Goal: Task Accomplishment & Management: Complete application form

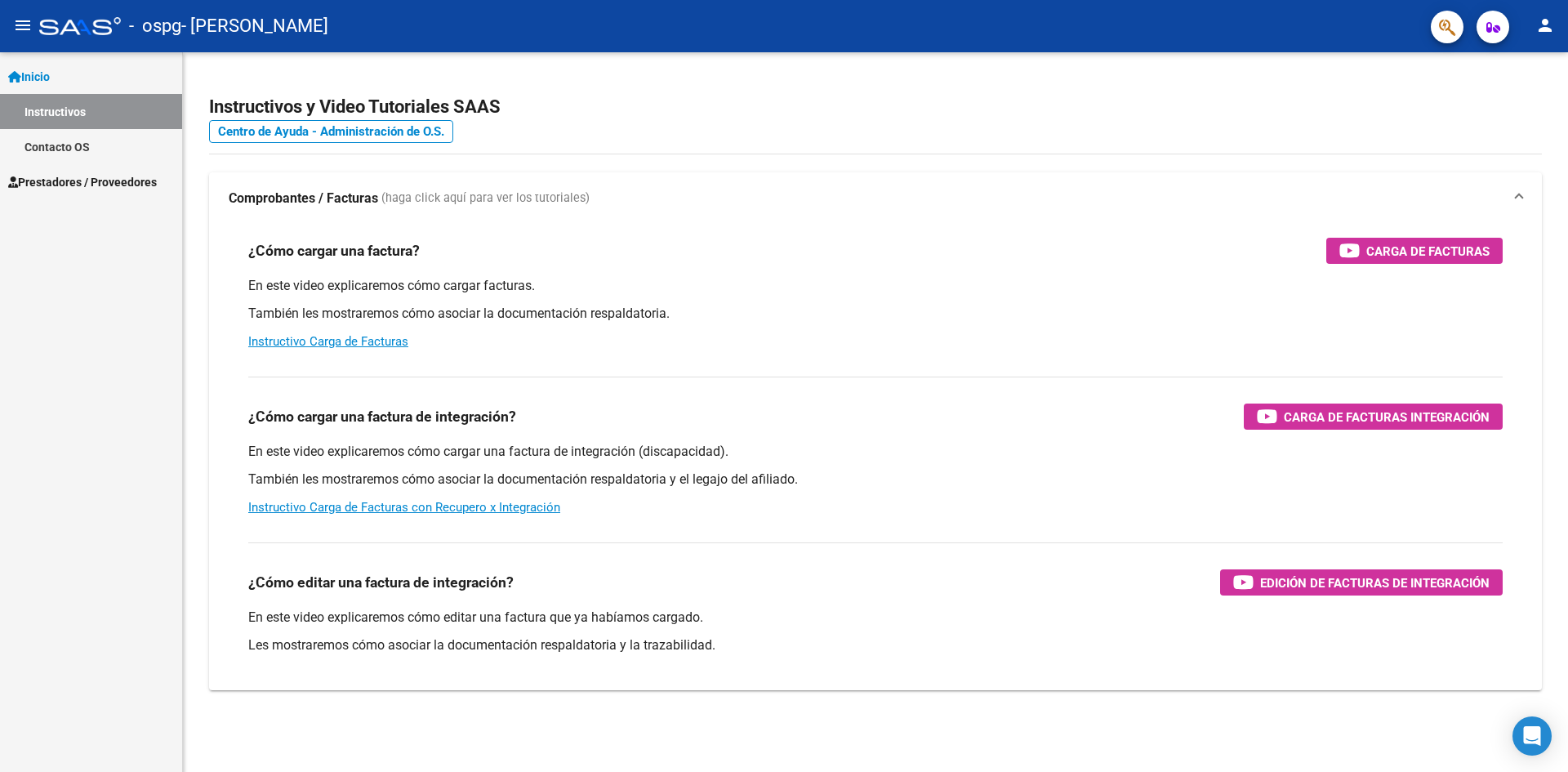
click at [91, 128] on link "Instructivos" at bounding box center [91, 111] width 182 height 35
click at [88, 179] on span "Prestadores / Proveedores" at bounding box center [82, 182] width 148 height 18
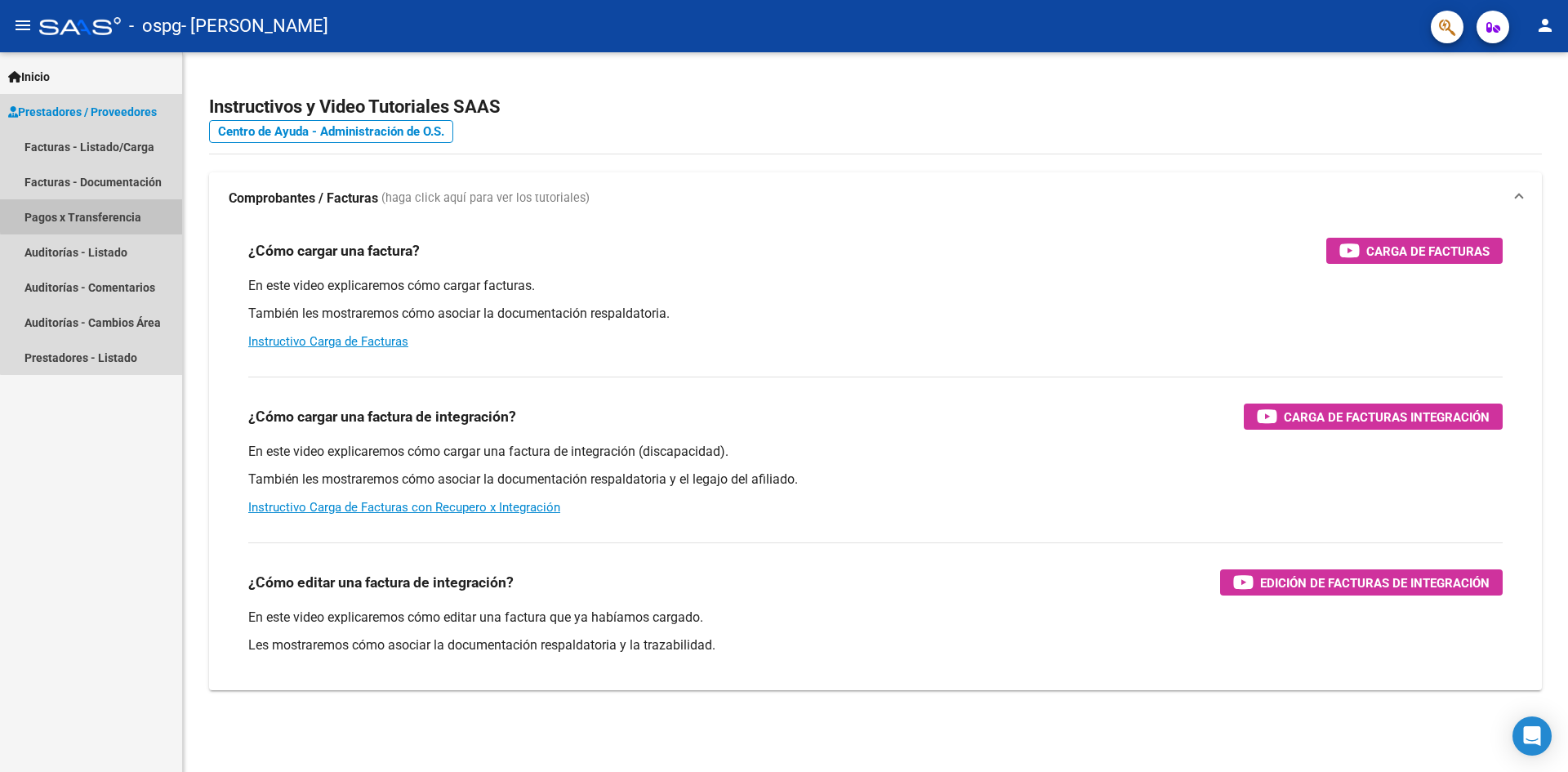
click at [103, 214] on link "Pagos x Transferencia" at bounding box center [91, 216] width 182 height 35
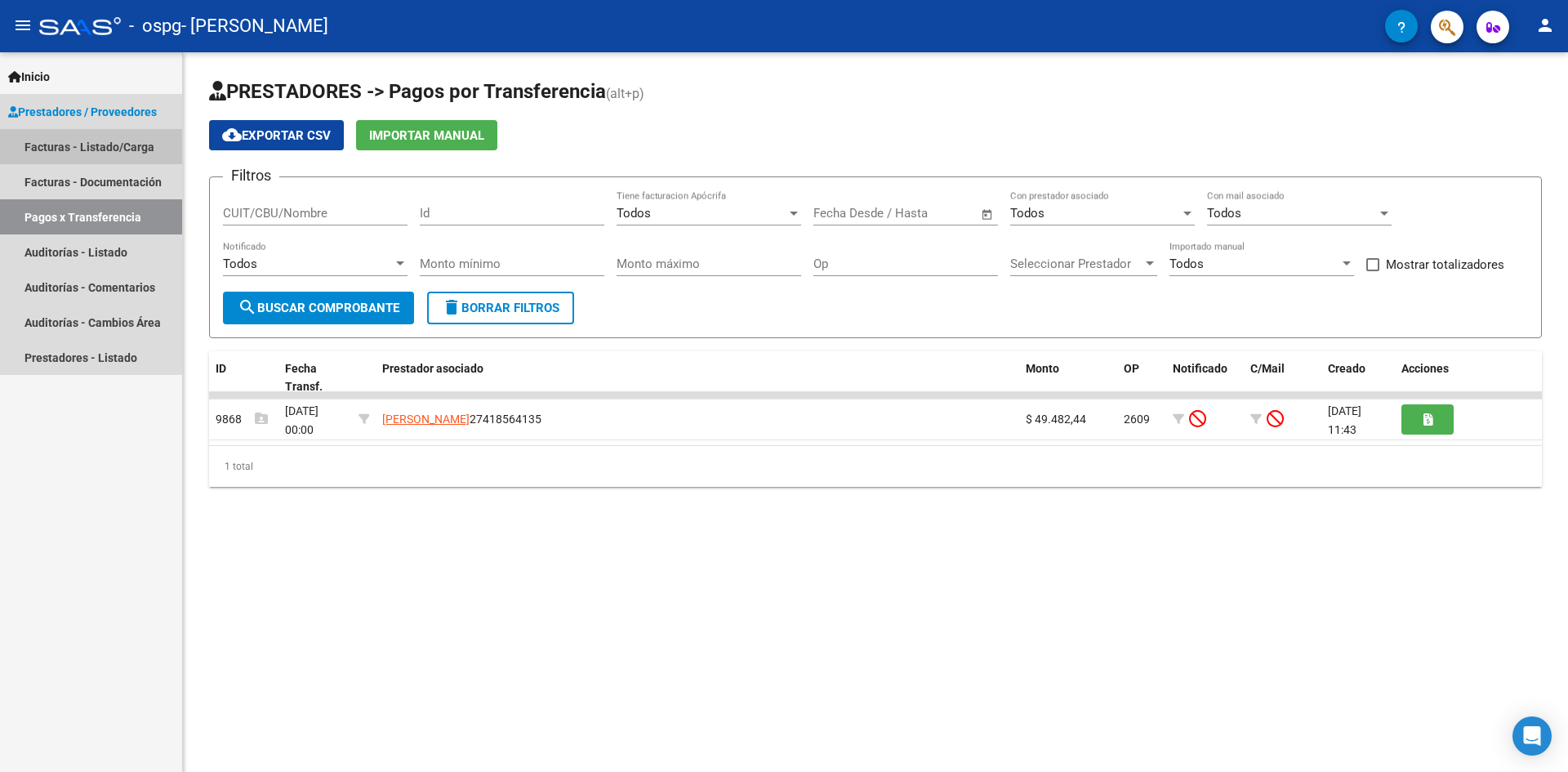
click at [92, 140] on link "Facturas - Listado/Carga" at bounding box center [91, 146] width 182 height 35
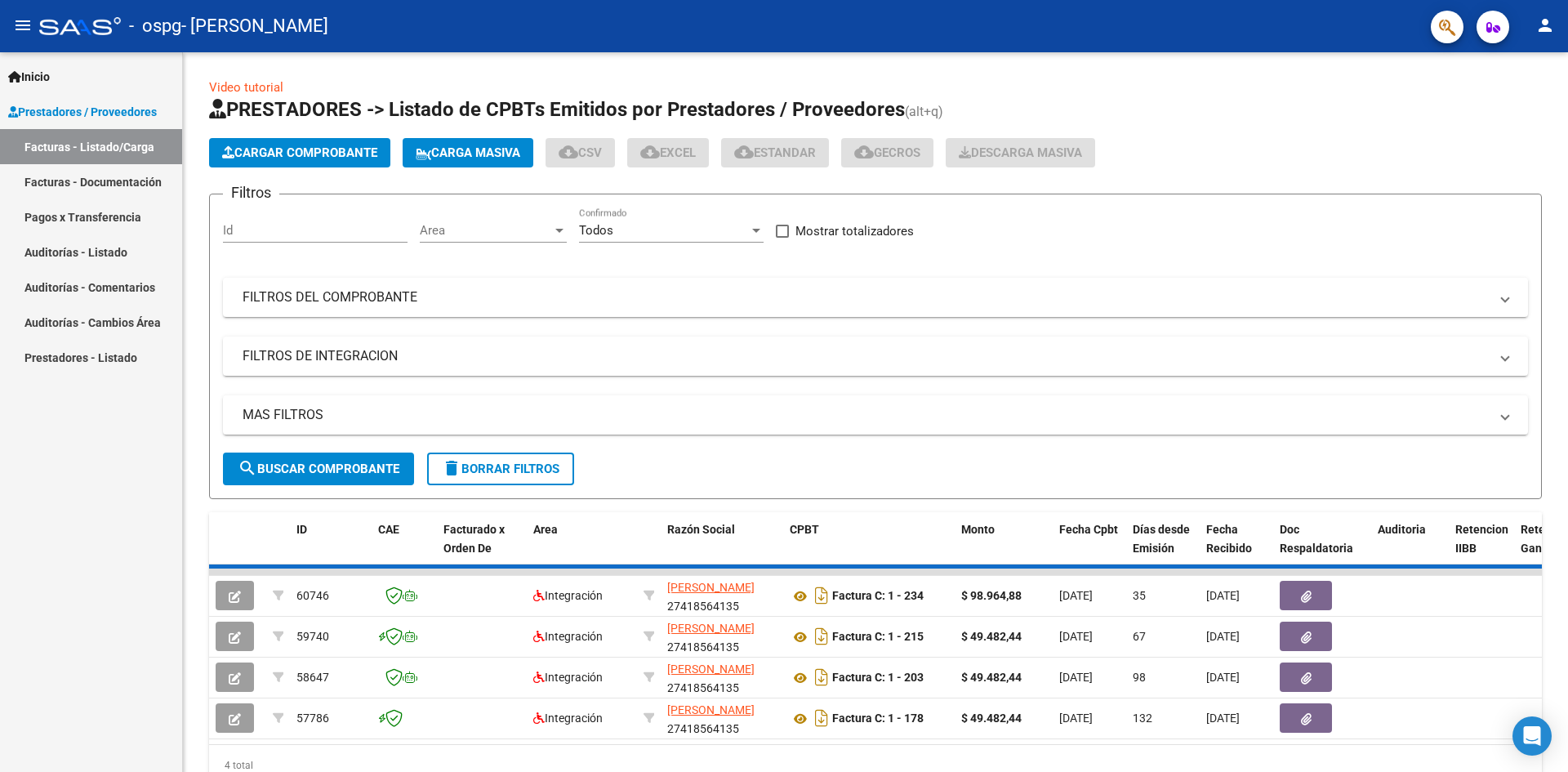
click at [236, 157] on span "Cargar Comprobante" at bounding box center [299, 152] width 155 height 14
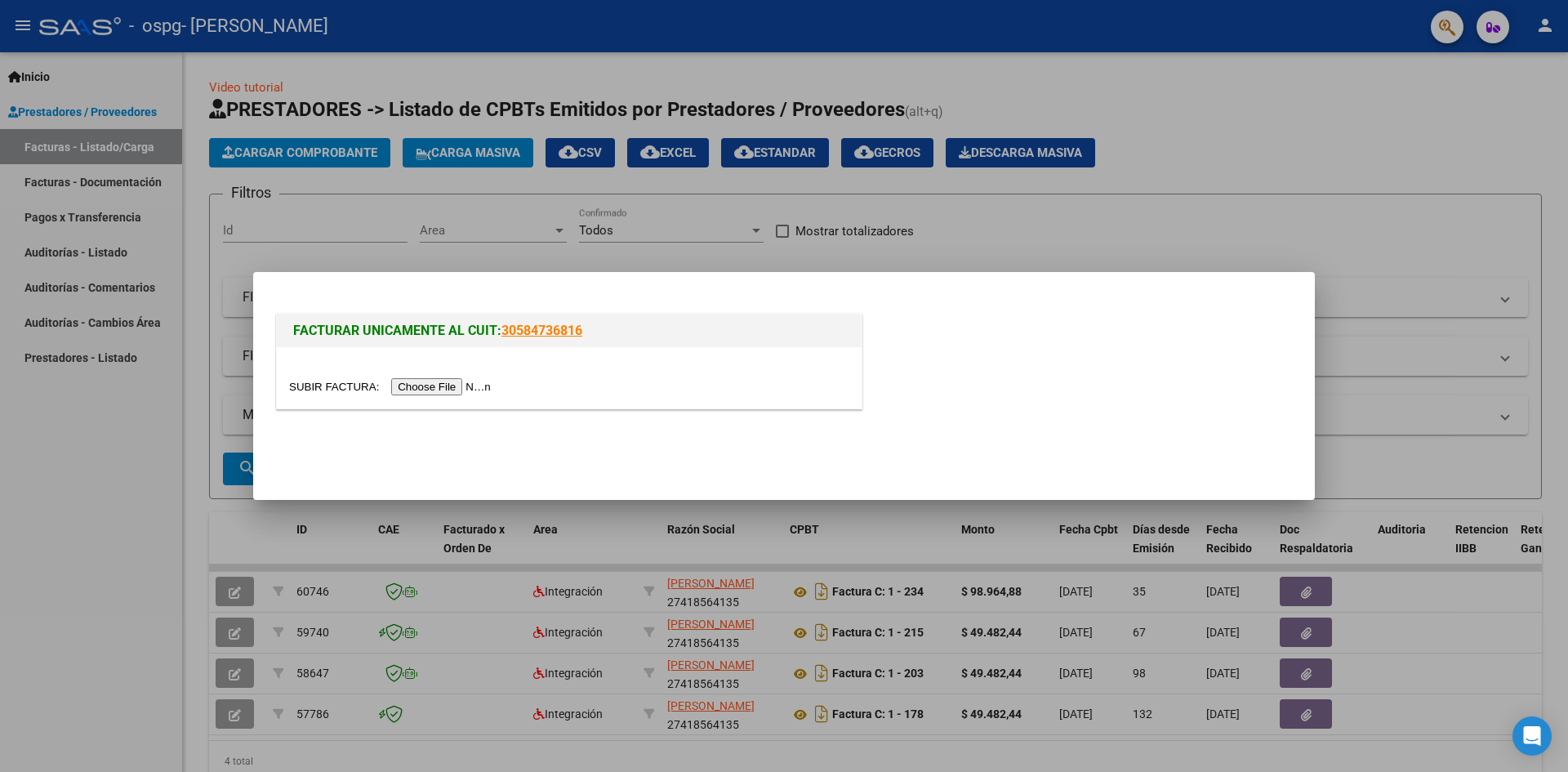
click at [481, 388] on input "file" at bounding box center [392, 386] width 207 height 17
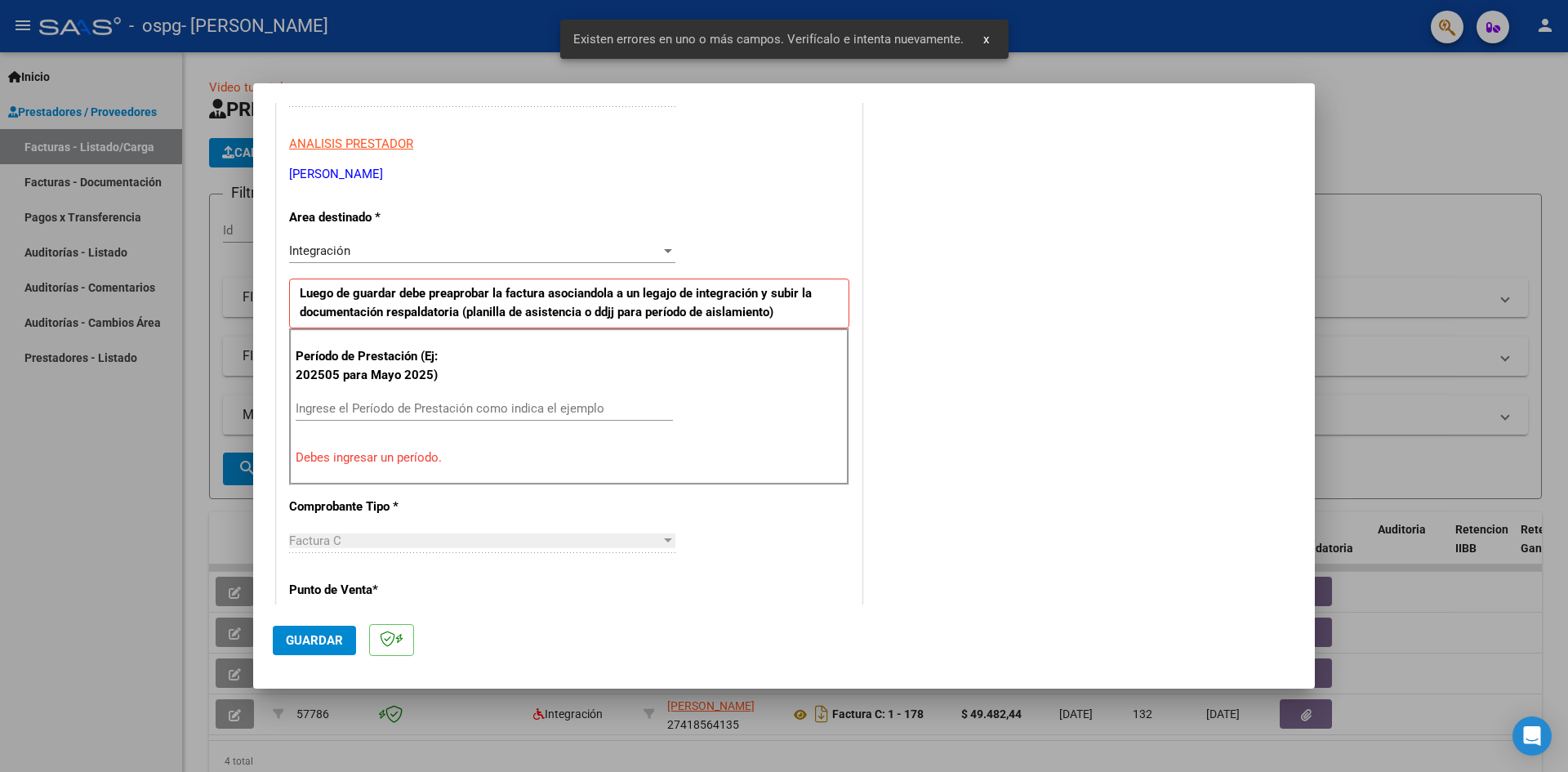
scroll to position [288, 0]
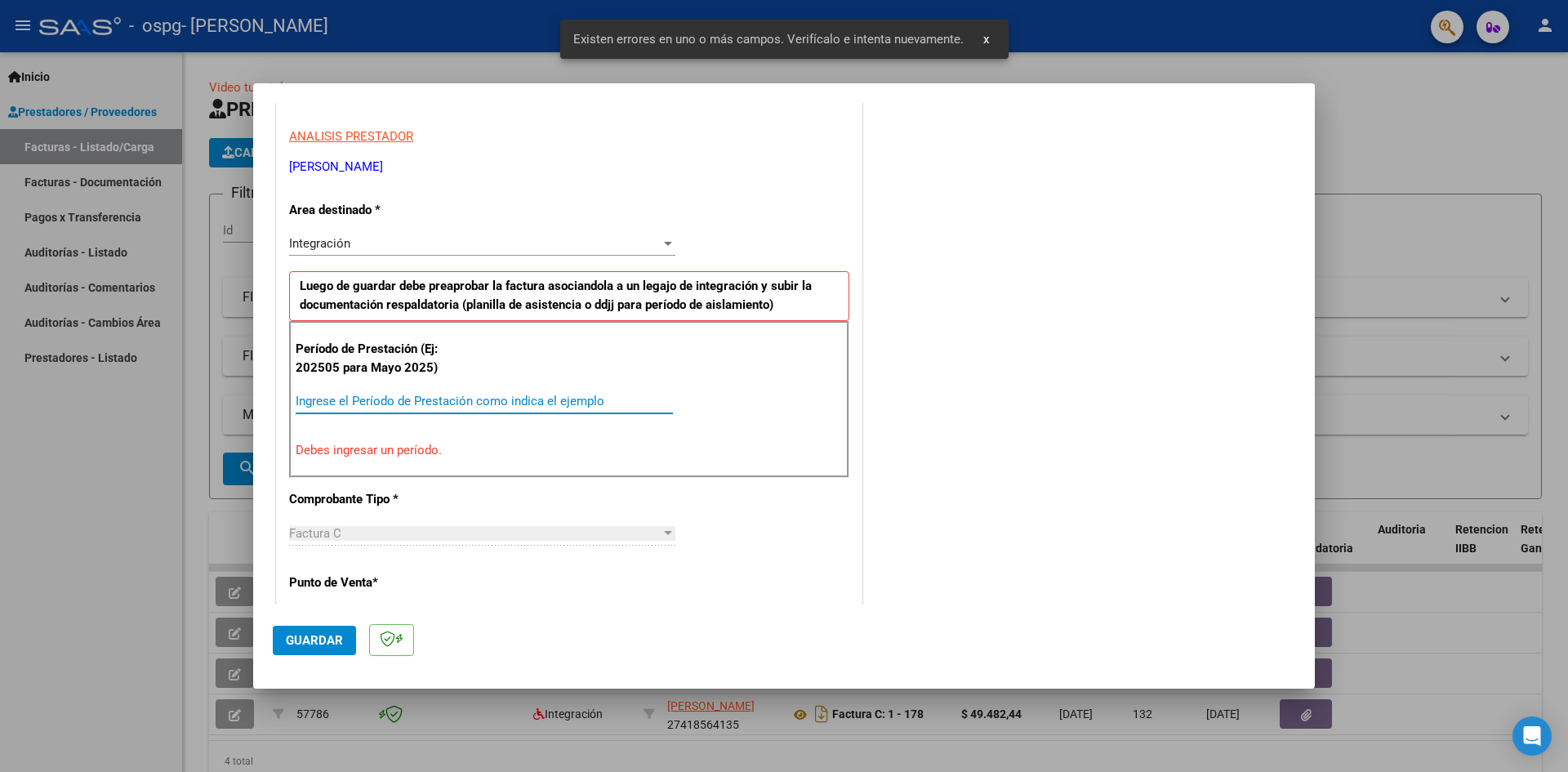
click at [372, 405] on input "Ingrese el Período de Prestación como indica el ejemplo" at bounding box center [484, 401] width 378 height 14
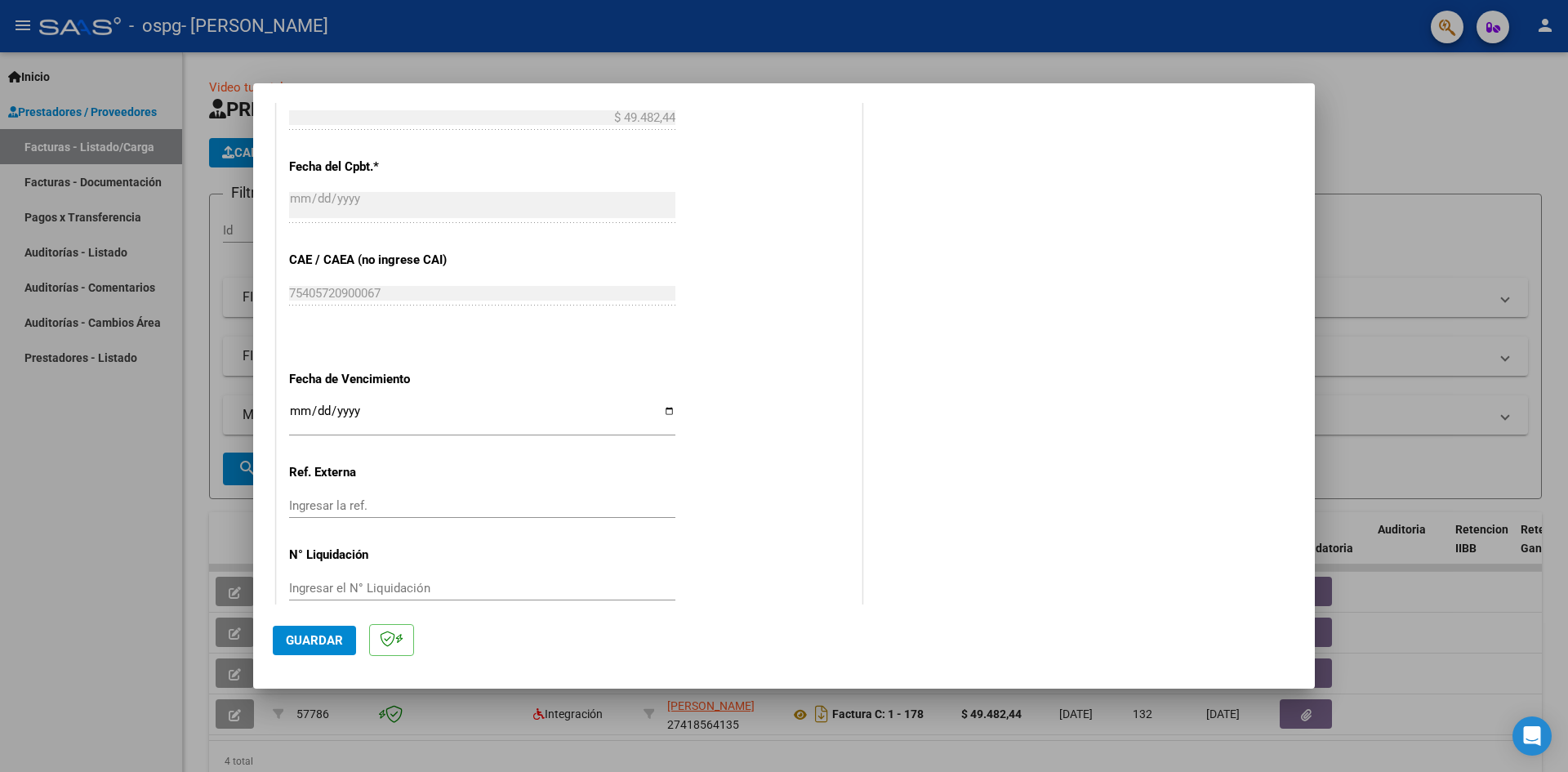
scroll to position [937, 0]
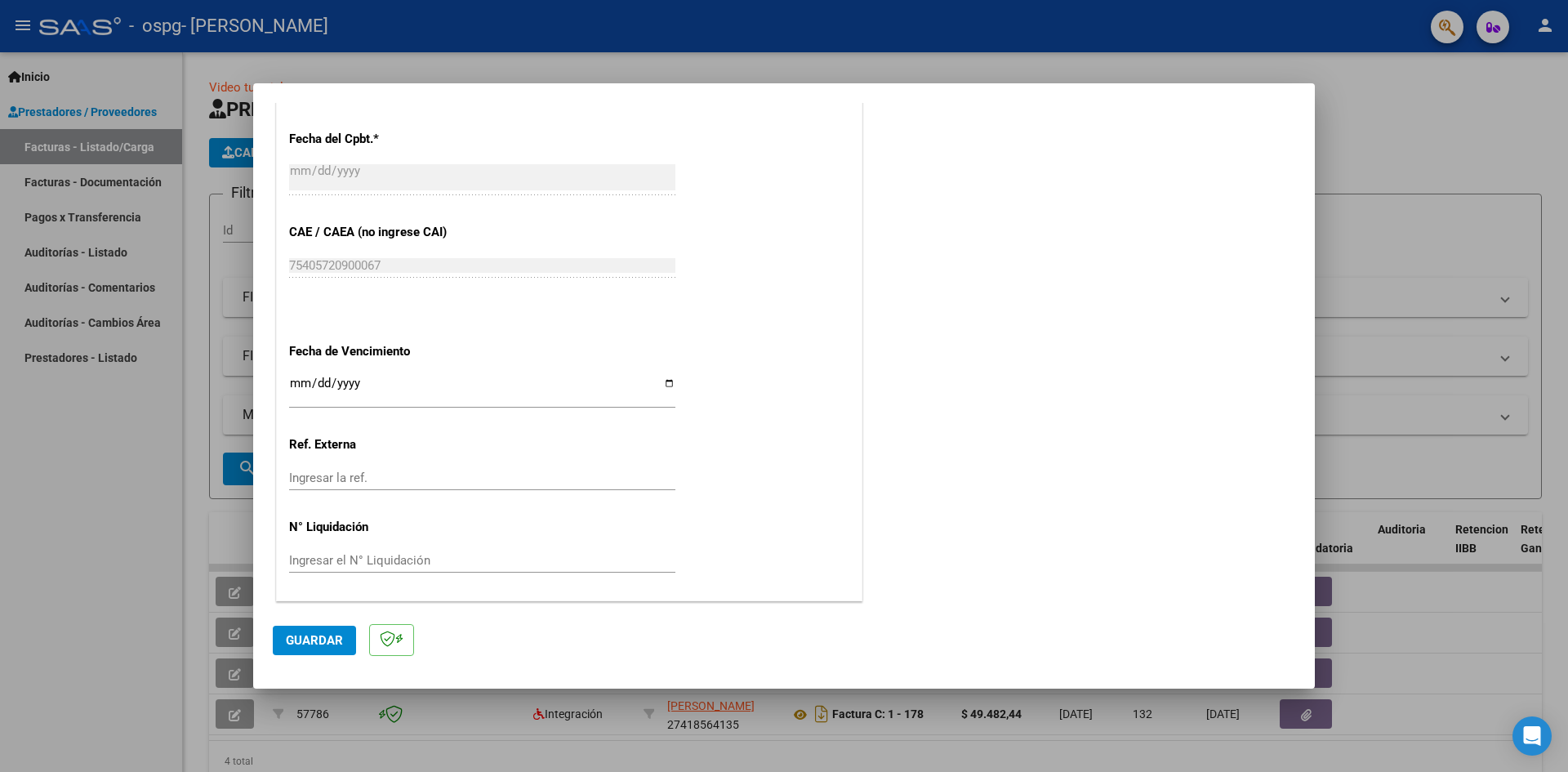
type input "202509"
click at [296, 384] on input "Ingresar la fecha" at bounding box center [482, 389] width 386 height 26
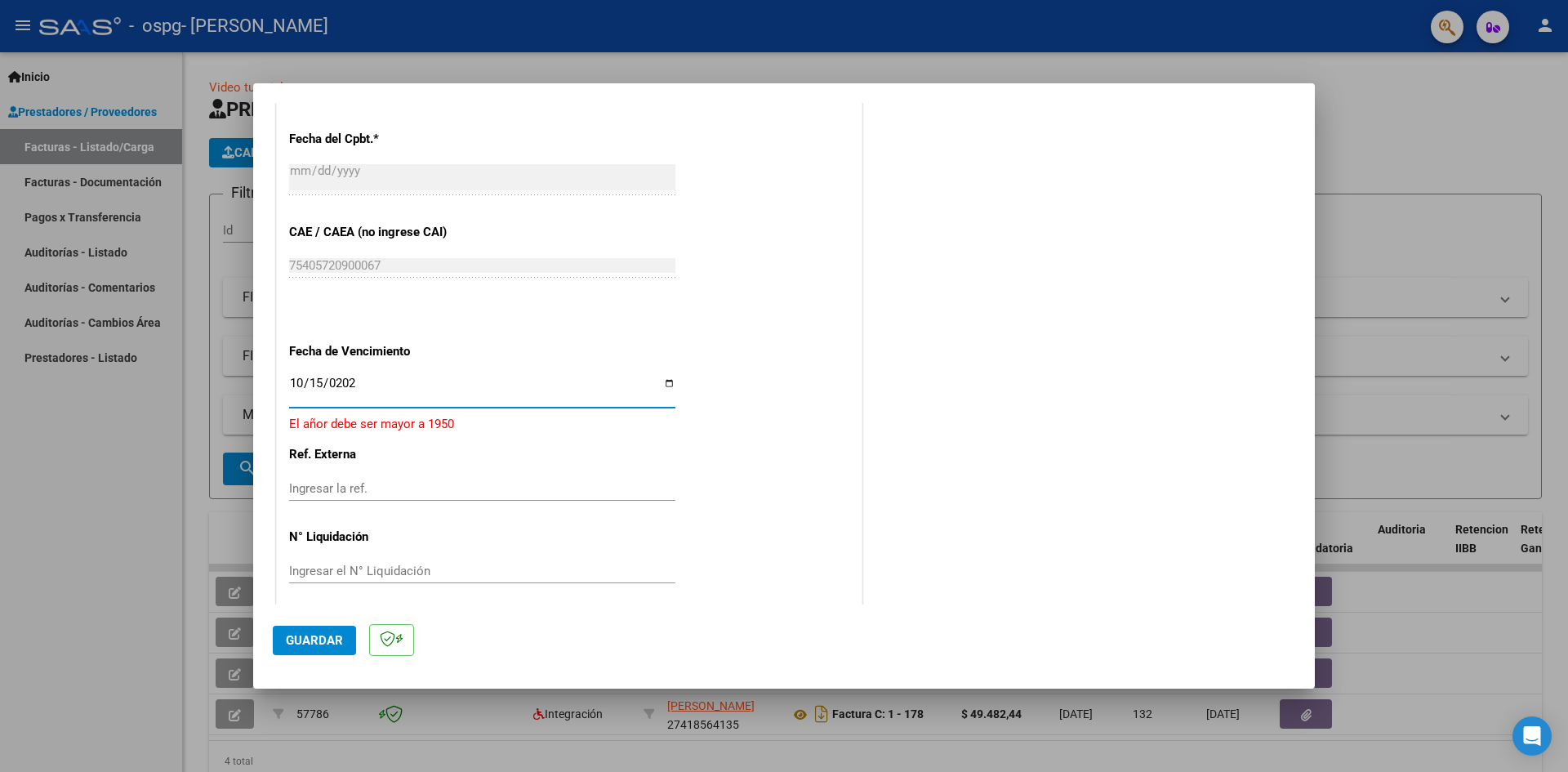
type input "[DATE]"
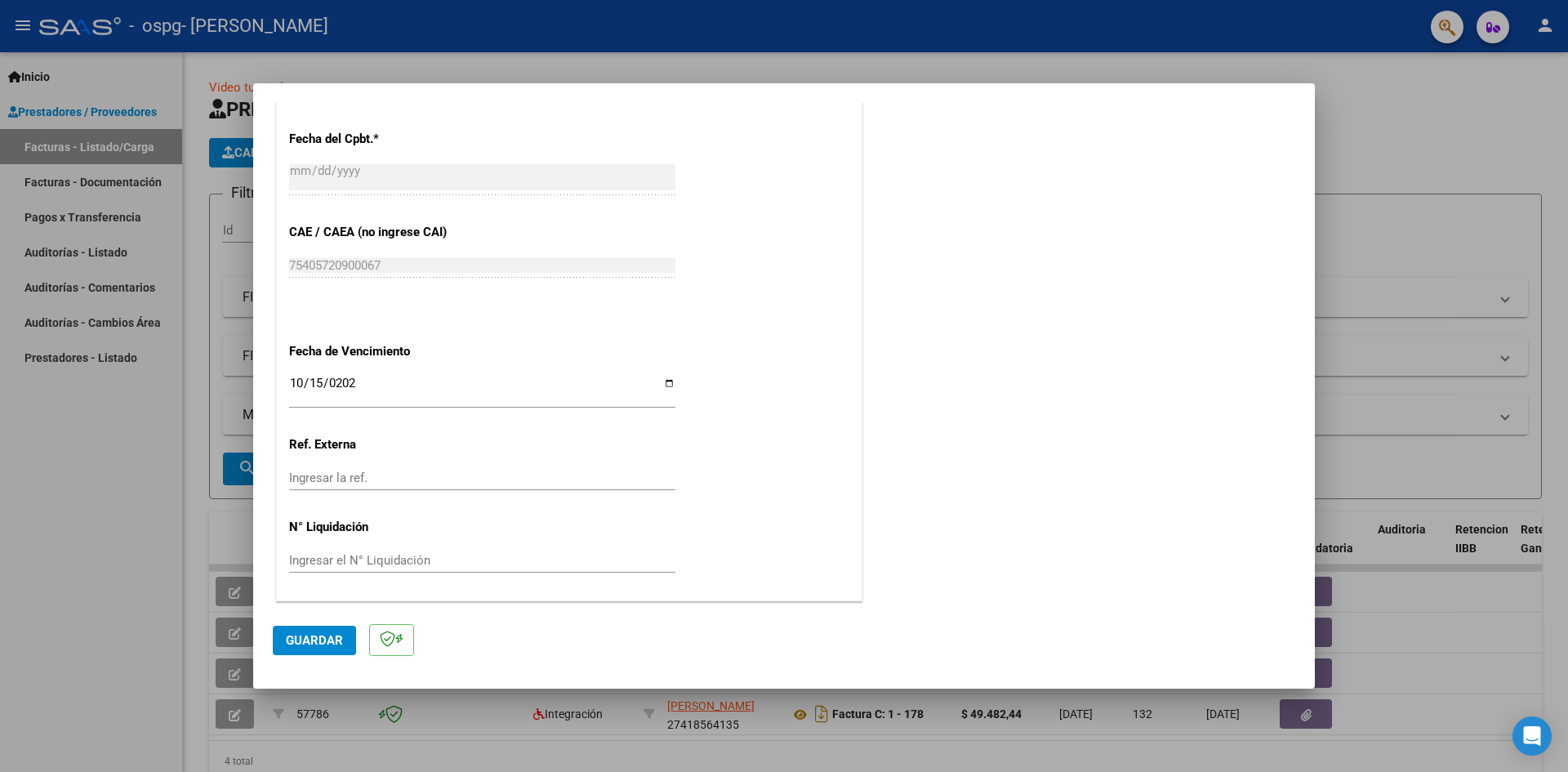
click at [337, 630] on button "Guardar" at bounding box center [314, 640] width 83 height 30
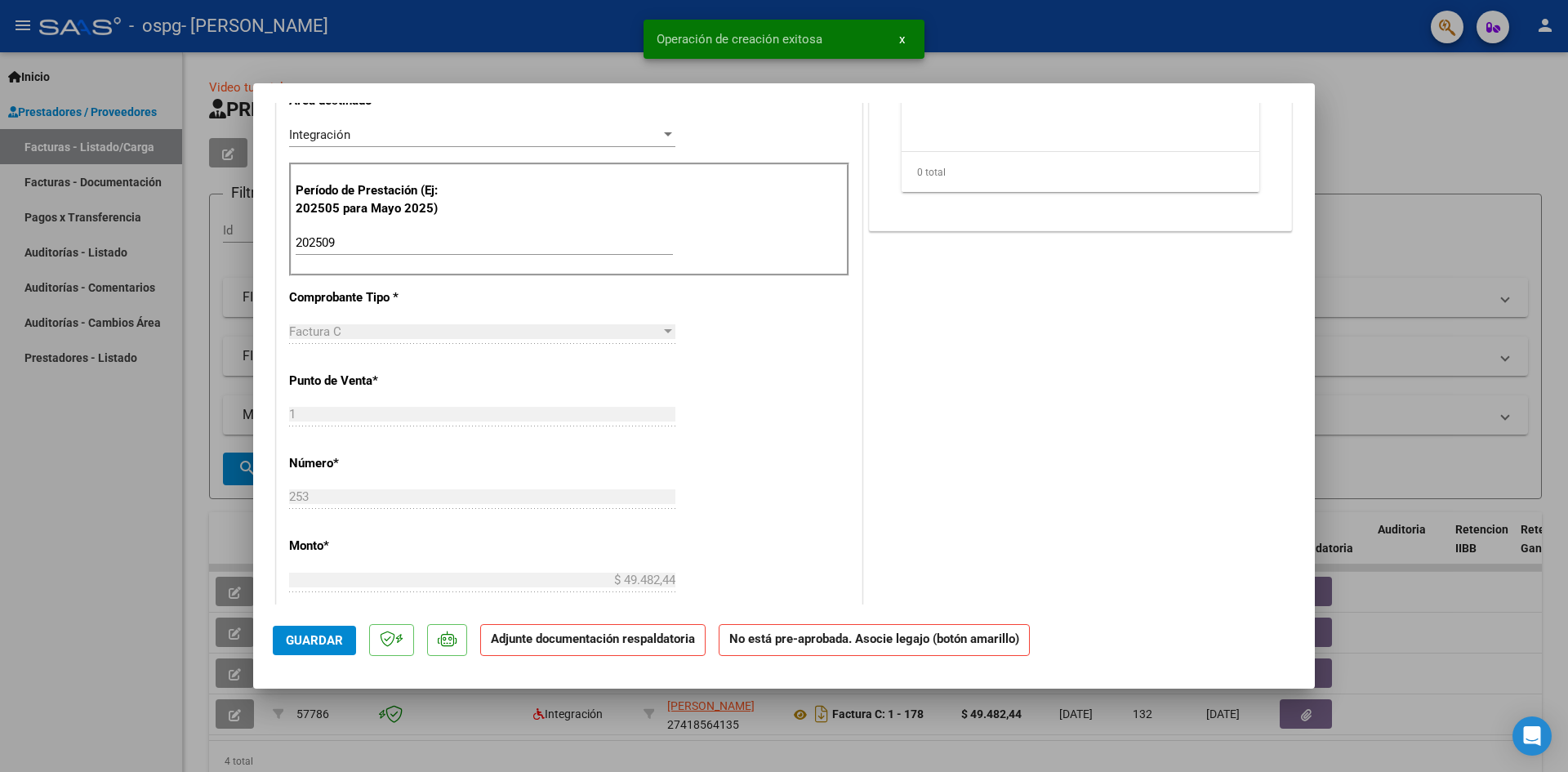
scroll to position [0, 0]
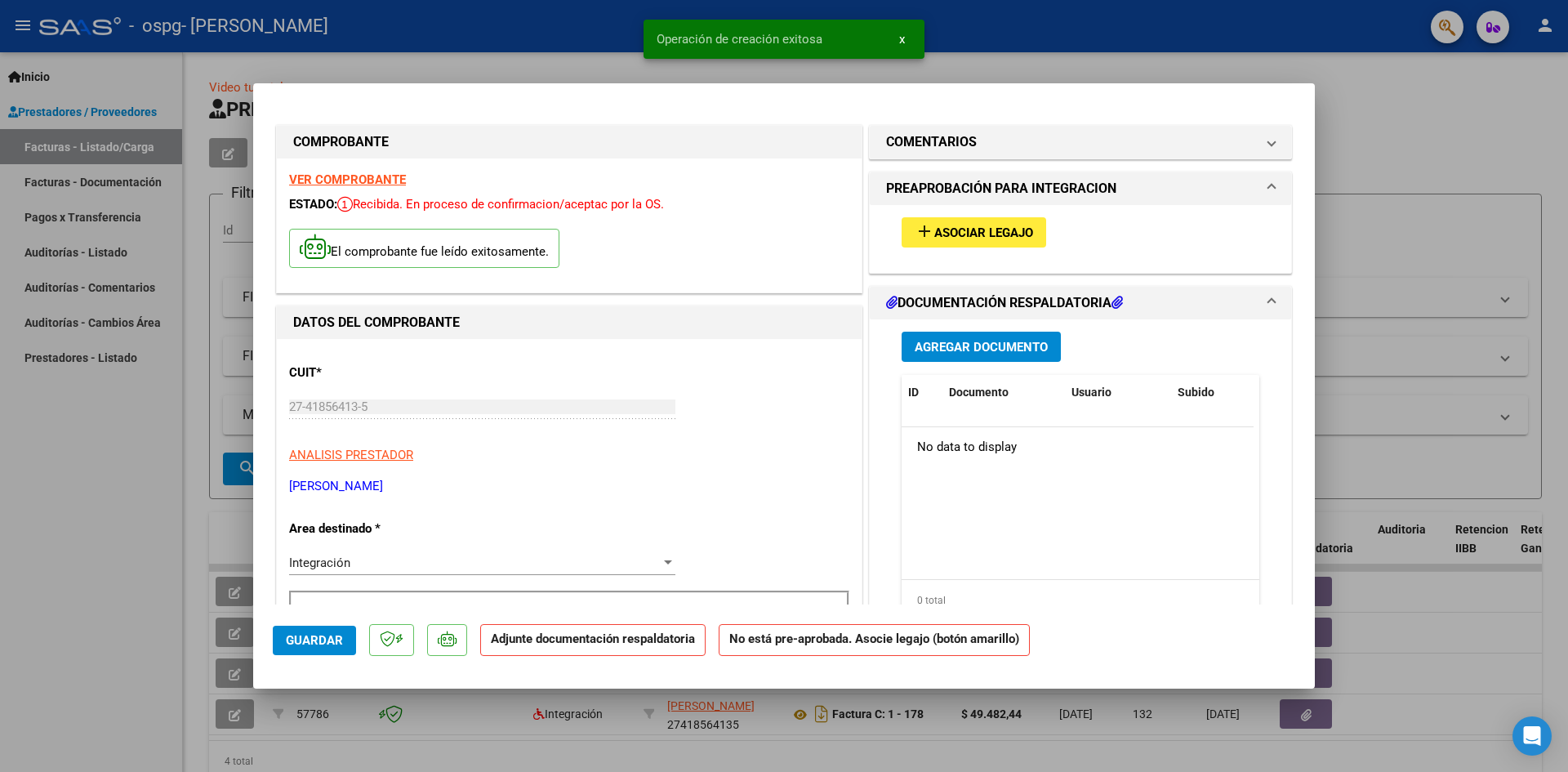
click at [916, 239] on mat-icon "add" at bounding box center [925, 231] width 19 height 19
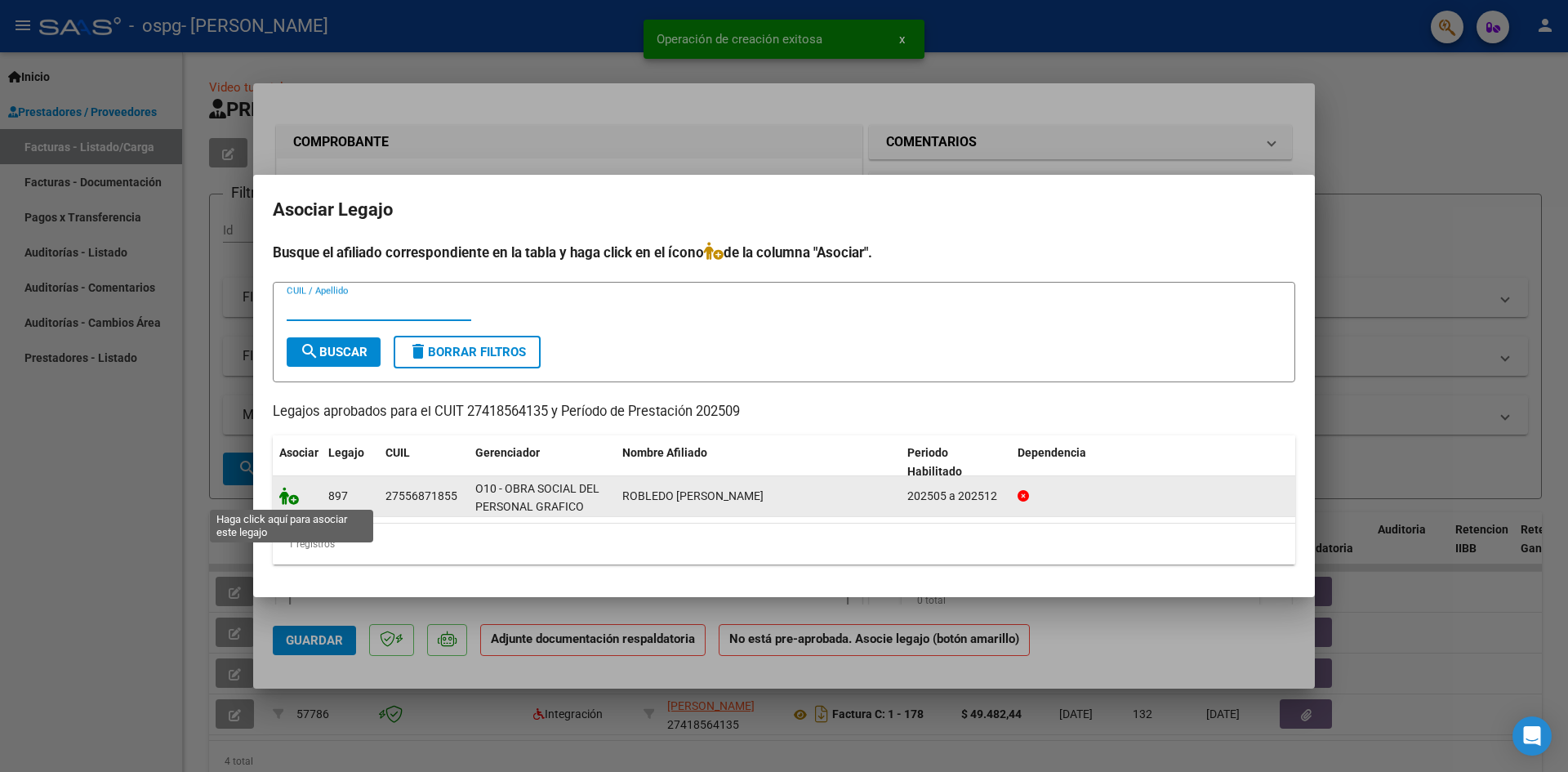
click at [283, 496] on icon at bounding box center [289, 496] width 19 height 18
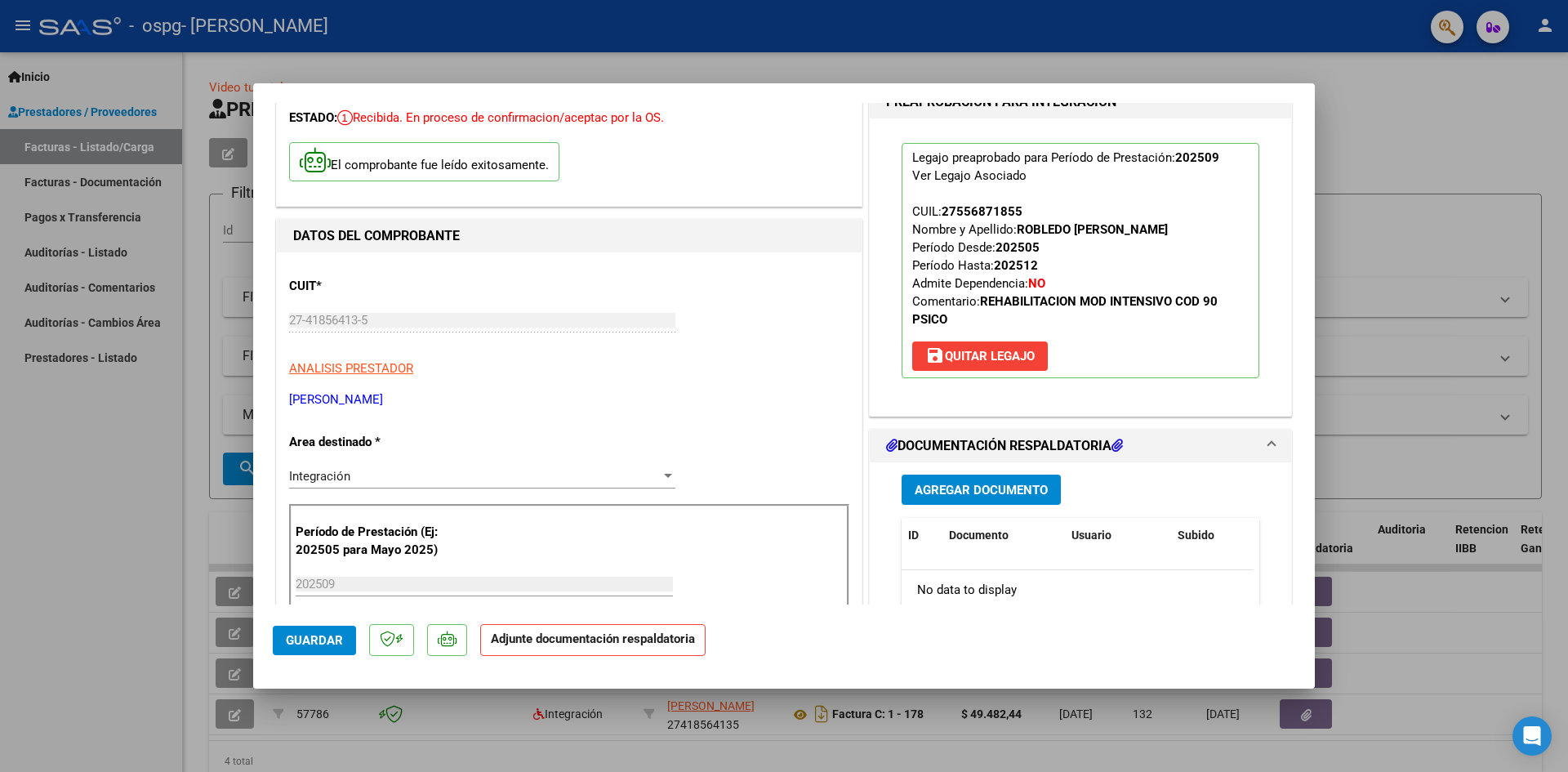
scroll to position [245, 0]
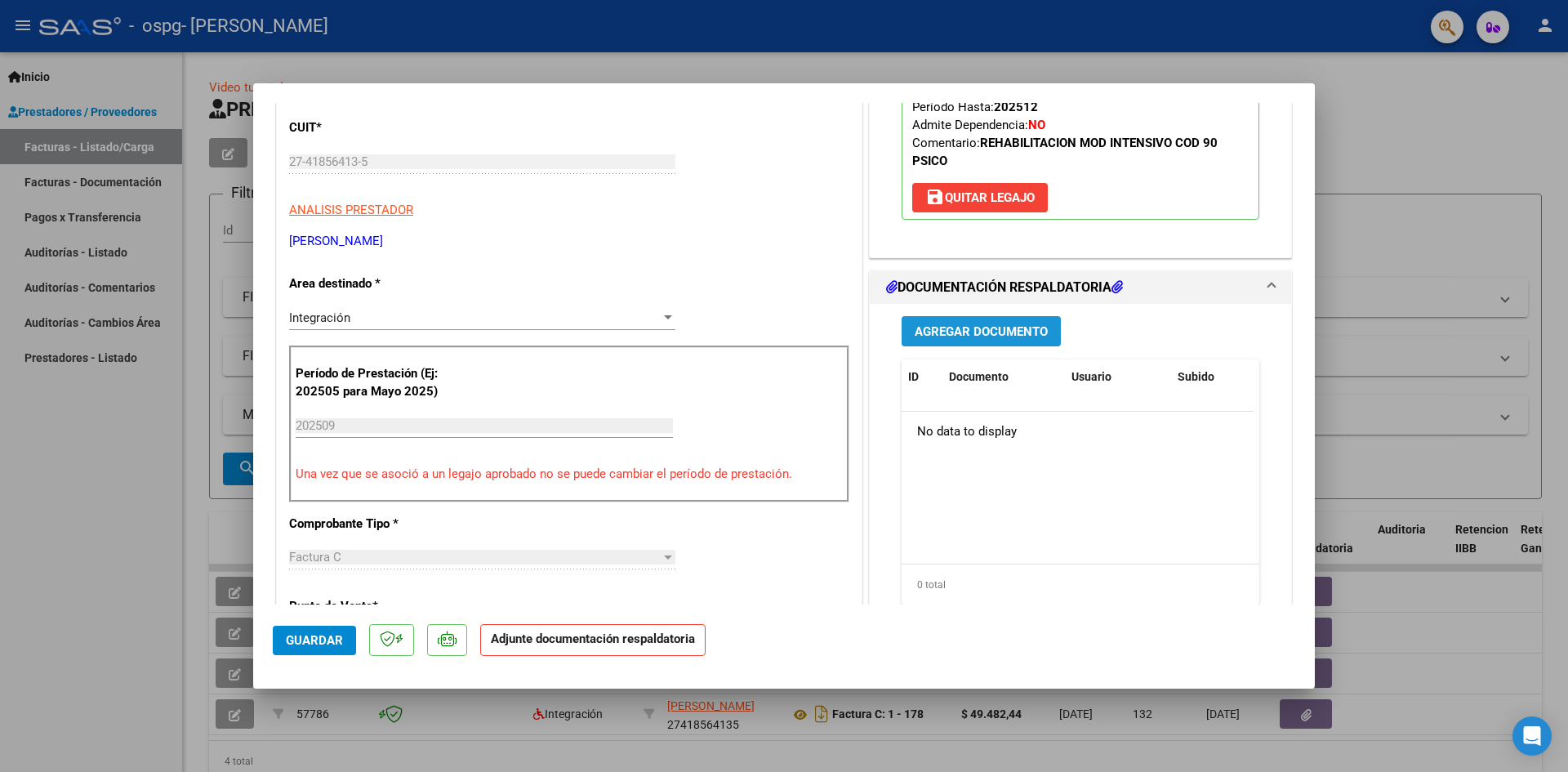
click at [944, 329] on span "Agregar Documento" at bounding box center [981, 331] width 133 height 14
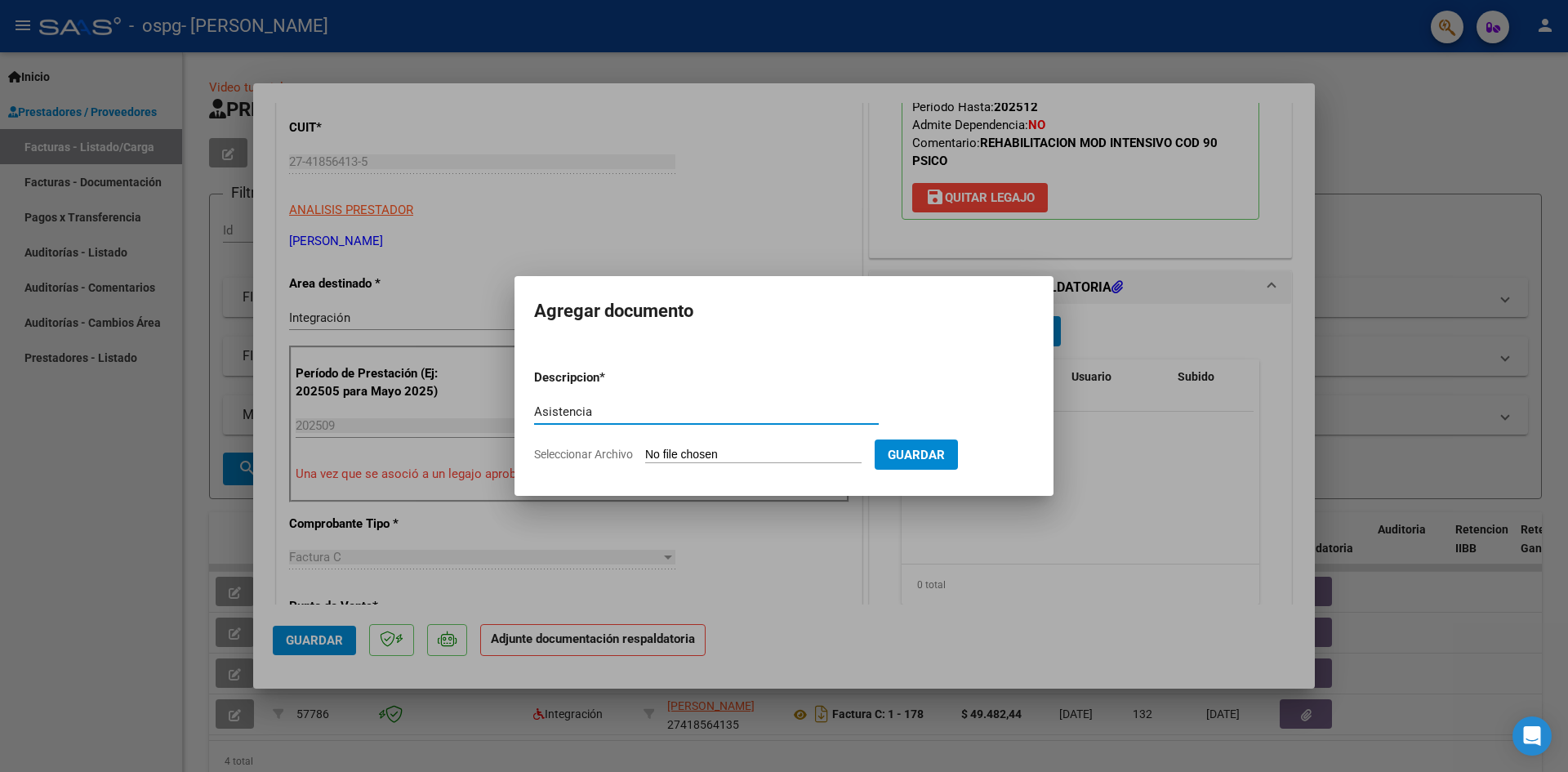
type input "Asistencia"
click at [670, 459] on input "Seleccionar Archivo" at bounding box center [753, 455] width 216 height 15
type input "C:\fakepath\AS SEPT - PSICO ROBLEDO ASCA.pdf"
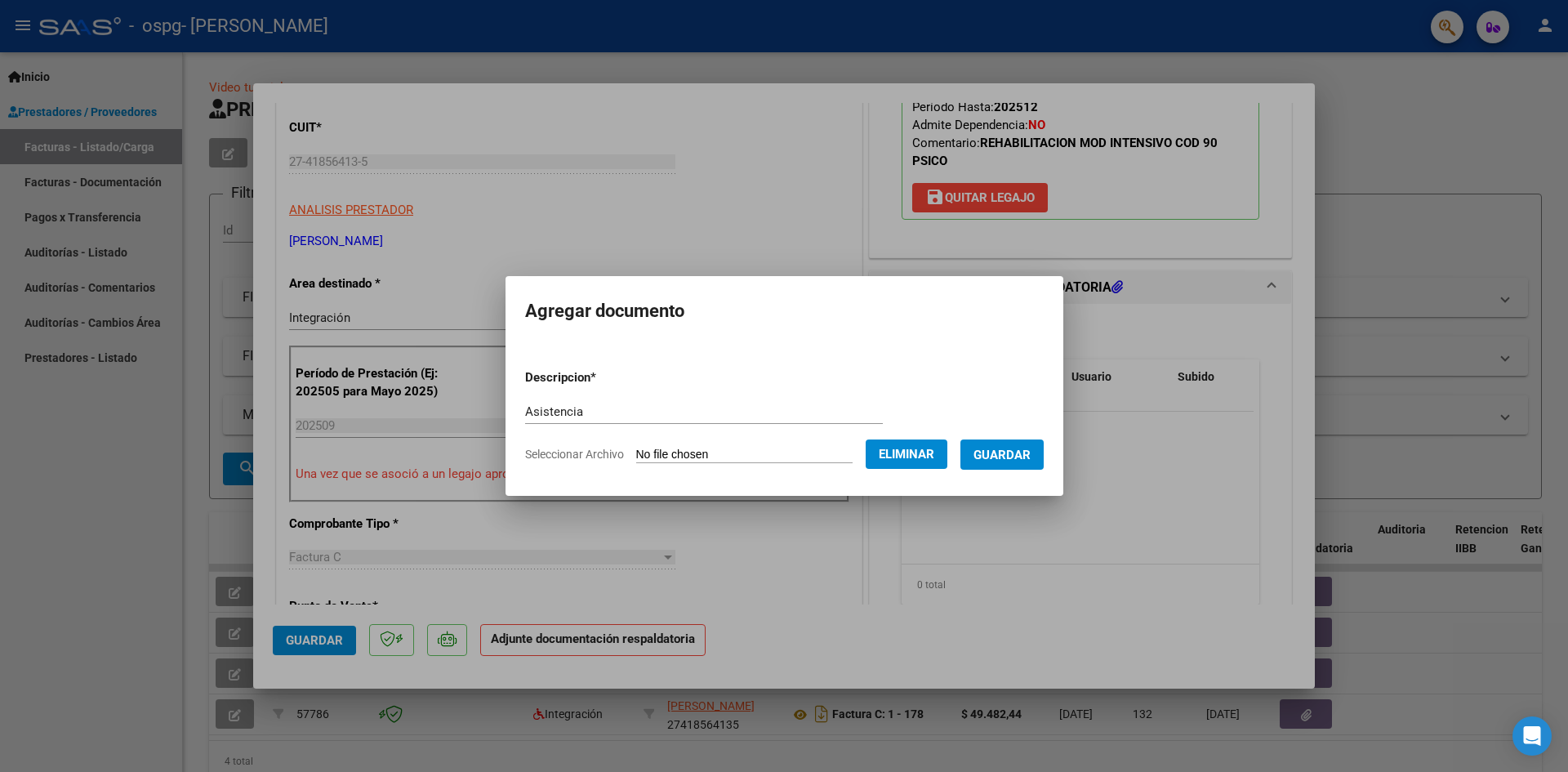
click at [1026, 459] on span "Guardar" at bounding box center [1002, 454] width 57 height 14
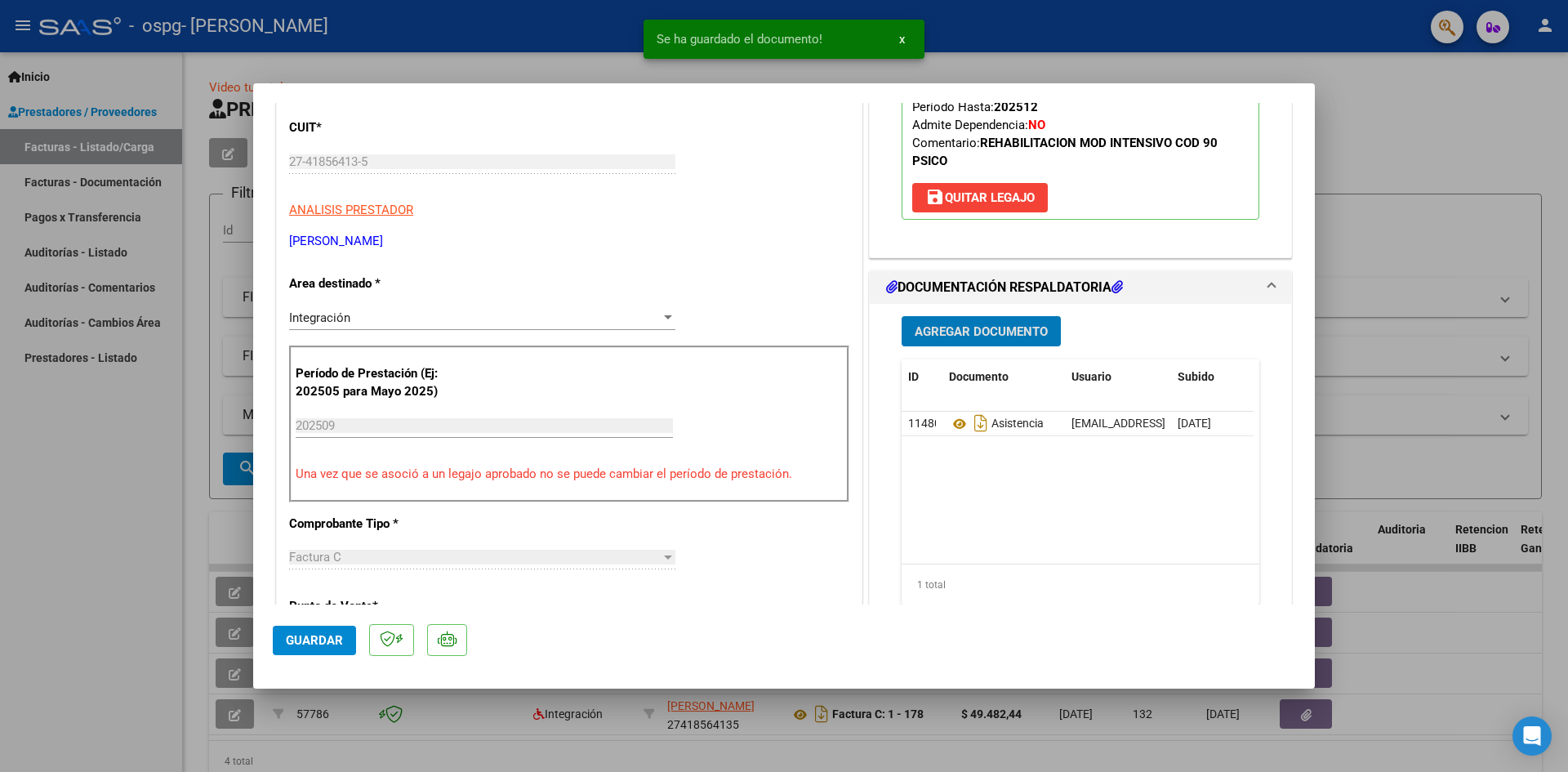
click at [301, 639] on span "Guardar" at bounding box center [315, 640] width 57 height 14
click at [899, 36] on span "x" at bounding box center [902, 38] width 6 height 14
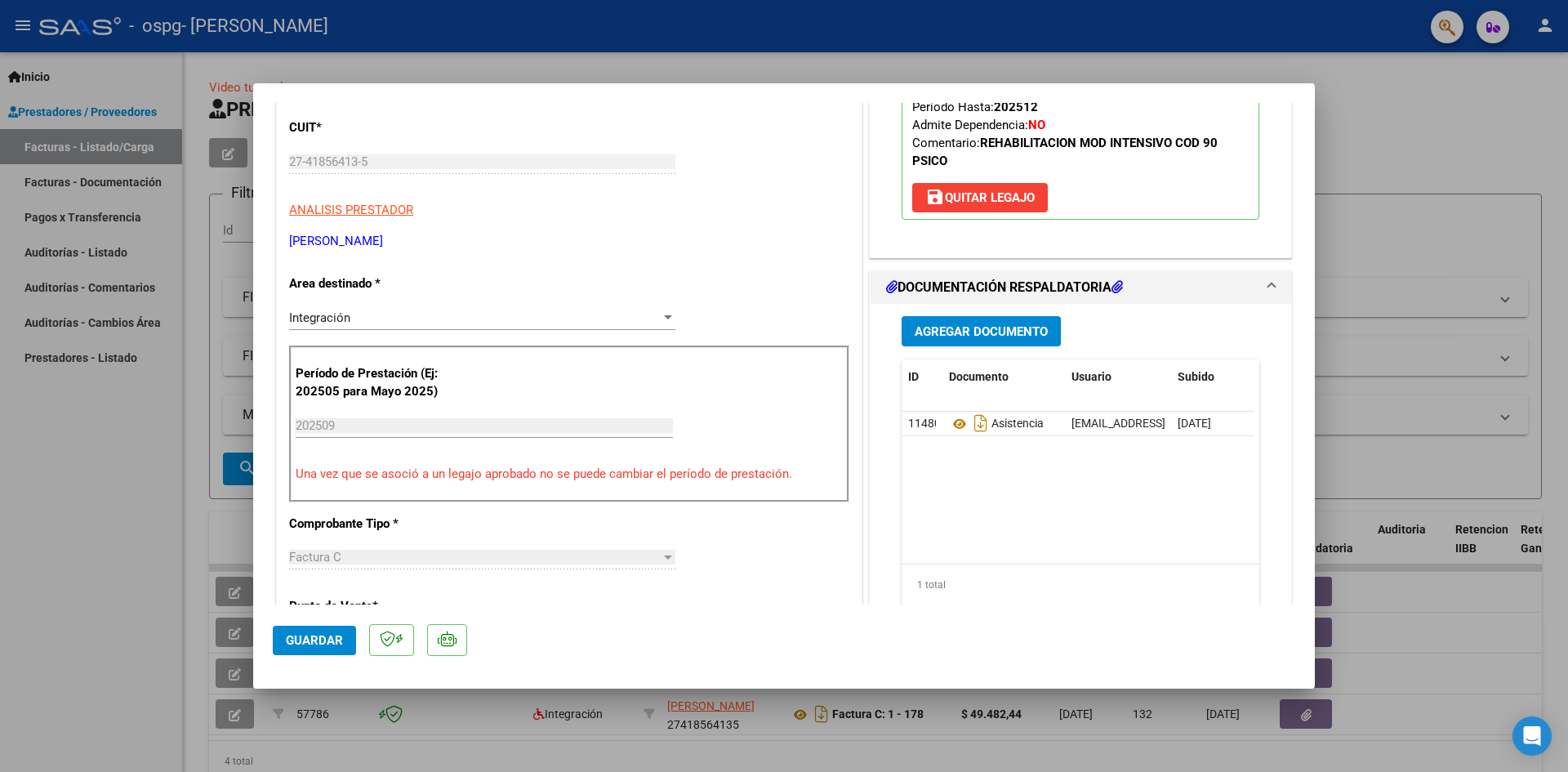
click at [110, 454] on div at bounding box center [784, 386] width 1568 height 772
type input "$ 0,00"
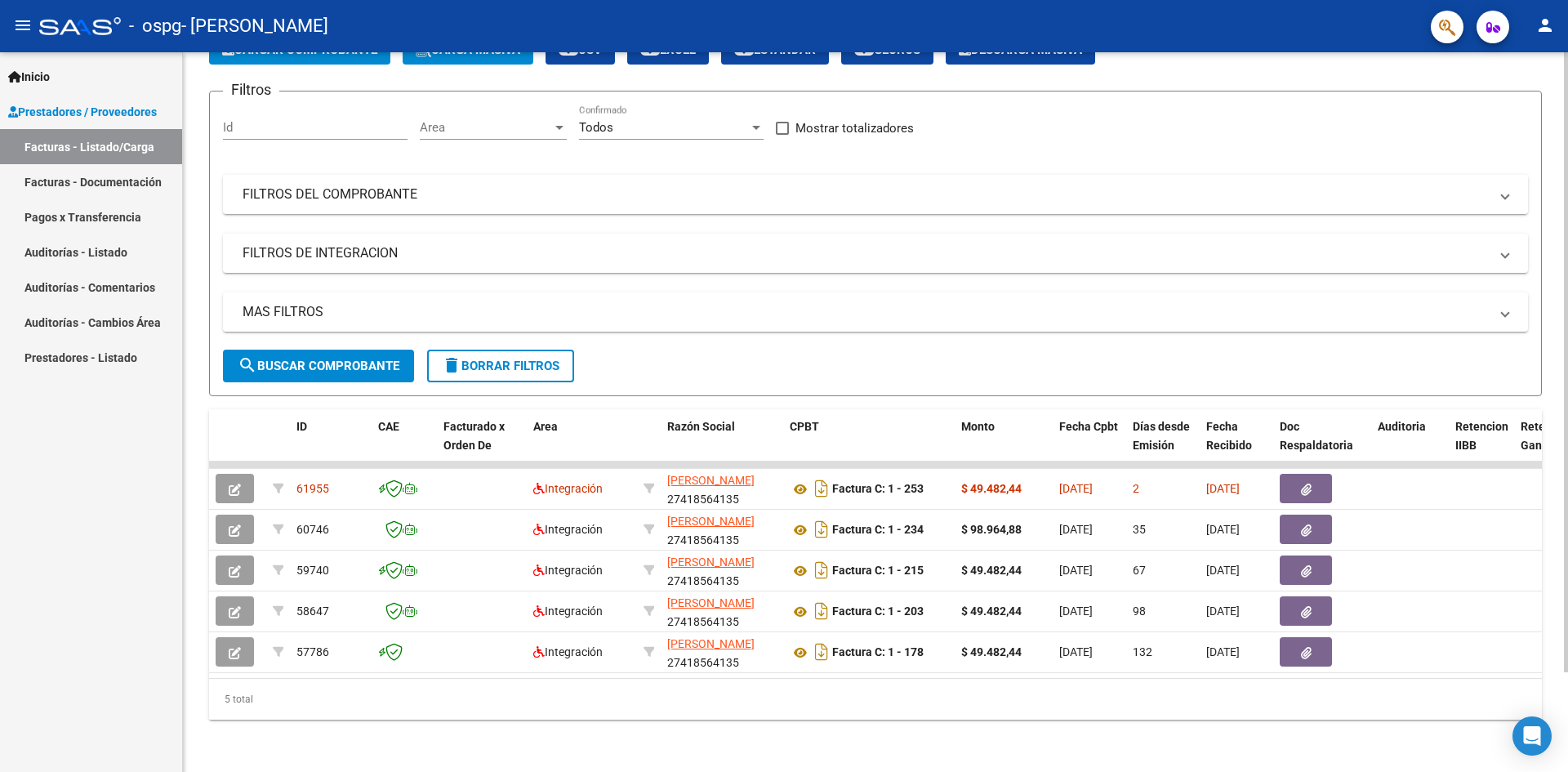
scroll to position [115, 0]
